Goal: Browse casually

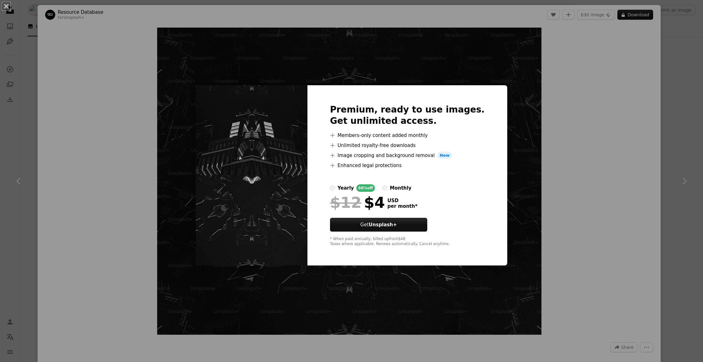
click at [591, 132] on div "An X shape Premium, ready to use images. Get unlimited access. A plus sign Memb…" at bounding box center [351, 181] width 703 height 362
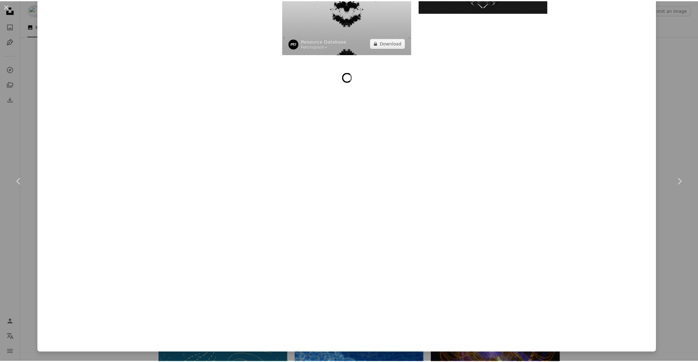
scroll to position [3543, 0]
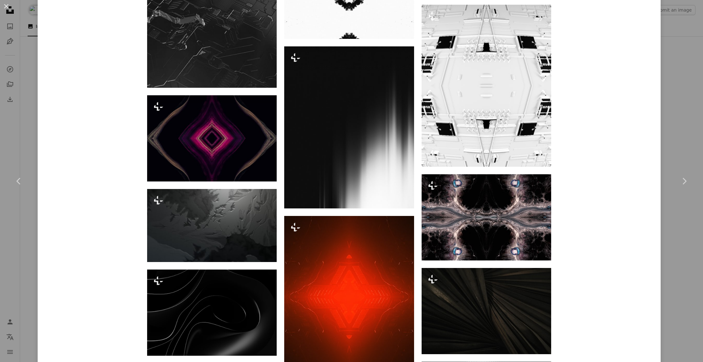
click at [665, 104] on div "An X shape Chevron left Chevron right Resource Database For Unsplash+ A heart A…" at bounding box center [351, 181] width 703 height 362
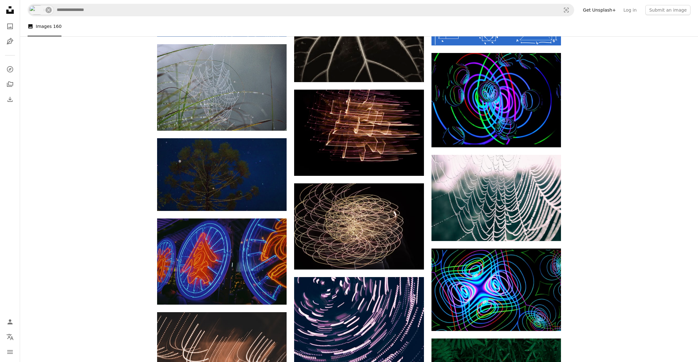
scroll to position [1040, 0]
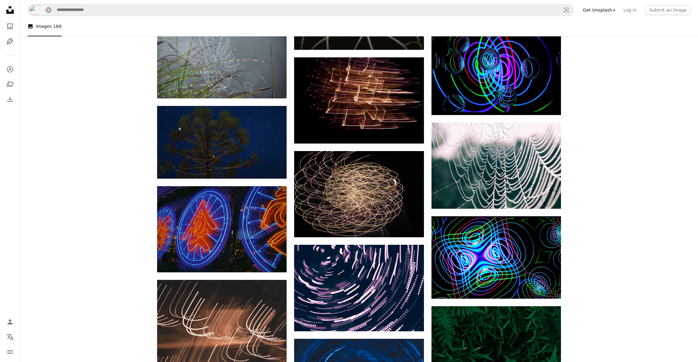
click at [46, 27] on li "A photo Images 160" at bounding box center [45, 26] width 34 height 20
click at [6, 13] on icon at bounding box center [10, 10] width 8 height 8
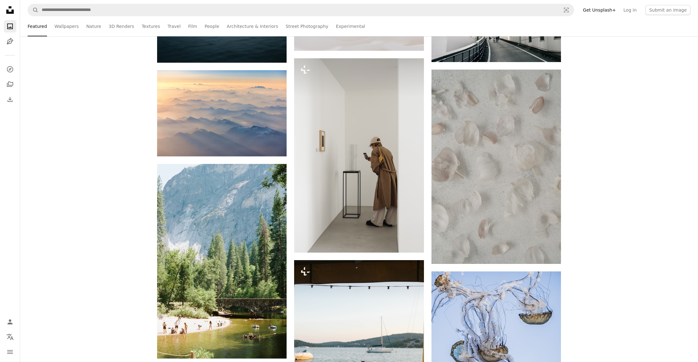
scroll to position [395, 0]
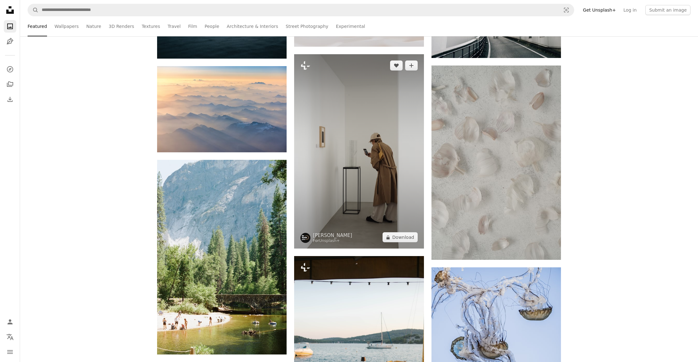
click at [310, 85] on img at bounding box center [358, 151] width 129 height 194
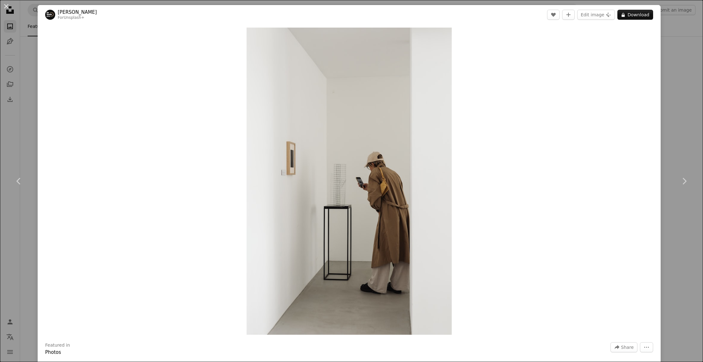
click at [660, 112] on div "An X shape Chevron left Chevron right [PERSON_NAME] For Unsplash+ A heart A plu…" at bounding box center [351, 181] width 703 height 362
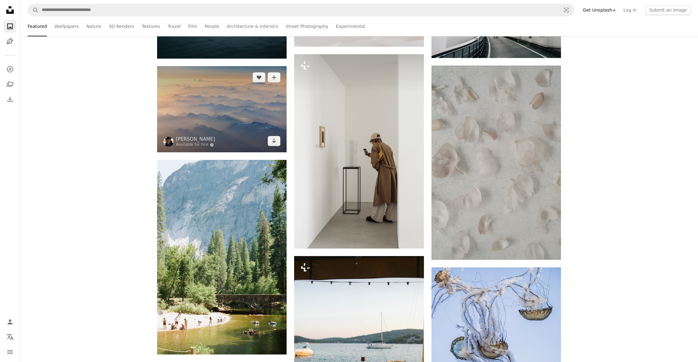
click at [245, 102] on img at bounding box center [221, 109] width 129 height 86
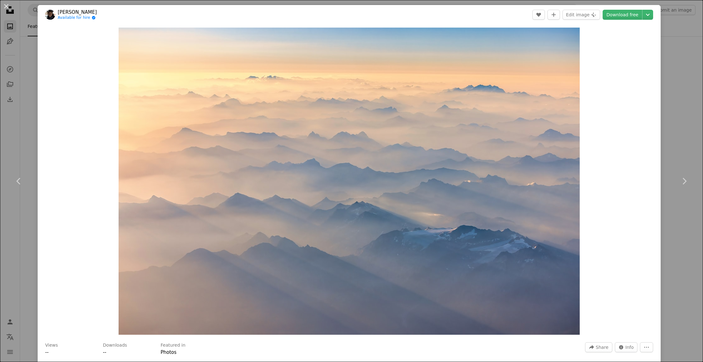
click at [673, 110] on div "An X shape Chevron left Chevron right [PERSON_NAME] Available for hire A checkm…" at bounding box center [351, 181] width 703 height 362
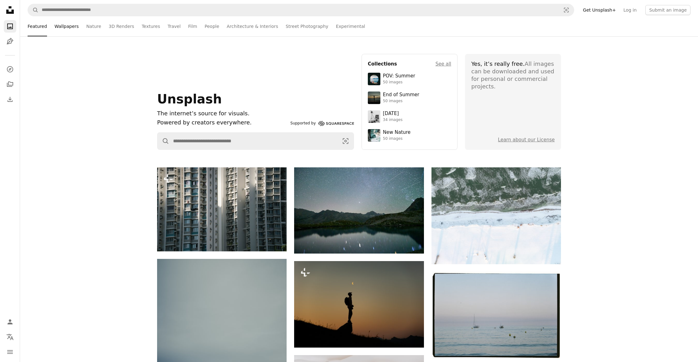
click at [58, 27] on link "Wallpapers" at bounding box center [67, 26] width 24 height 20
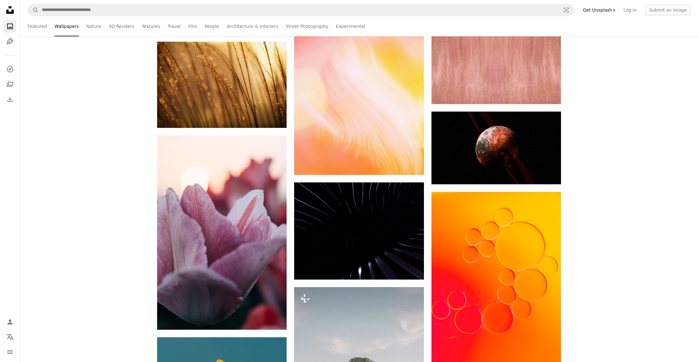
scroll to position [4281, 0]
